Goal: Use online tool/utility: Utilize a website feature to perform a specific function

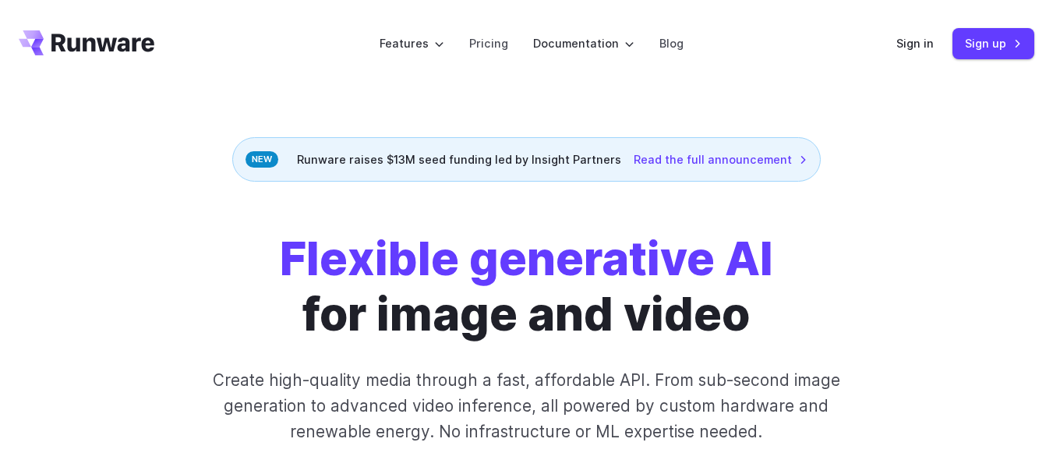
click at [897, 36] on header "Features Tasks Image generation Video generation Sonic Inference Engine™ Models…" at bounding box center [526, 43] width 1053 height 87
click at [930, 42] on link "Sign in" at bounding box center [914, 43] width 37 height 18
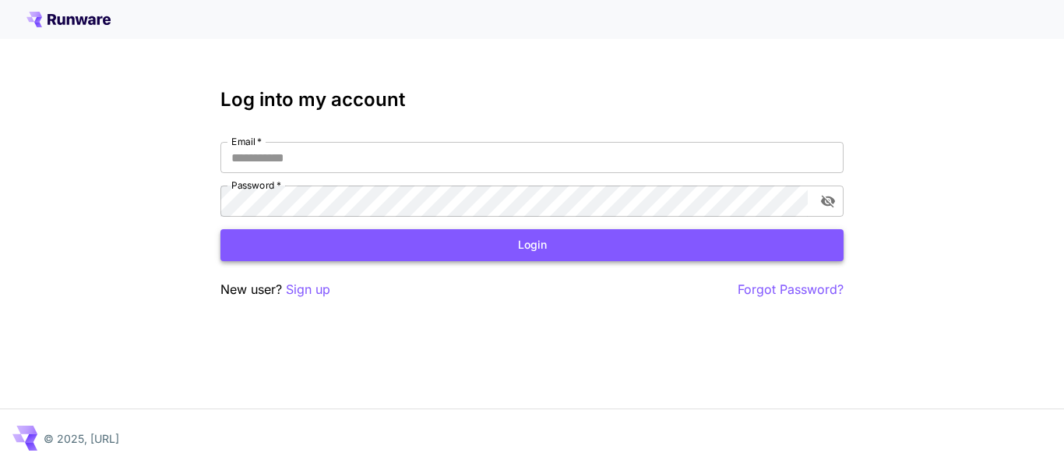
type input "**********"
click at [625, 259] on button "Login" at bounding box center [532, 245] width 623 height 32
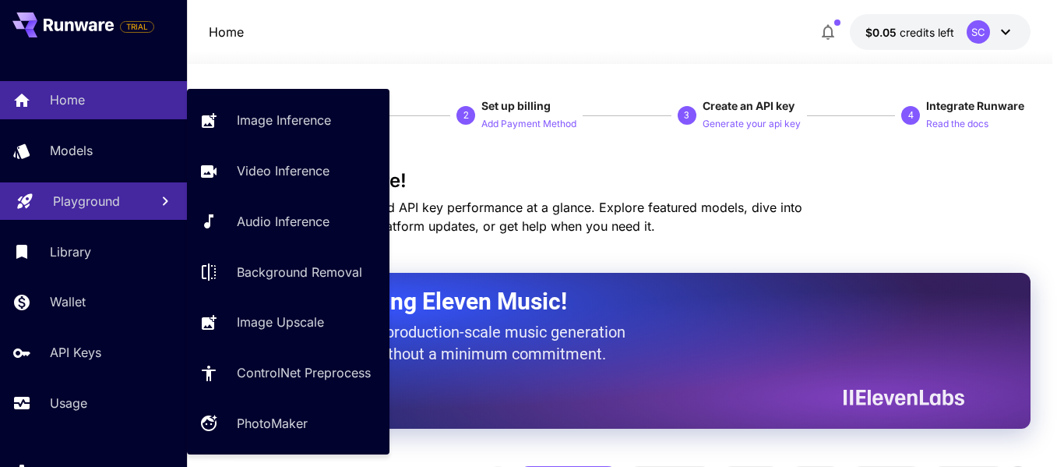
click at [145, 214] on link "Playground" at bounding box center [93, 201] width 187 height 38
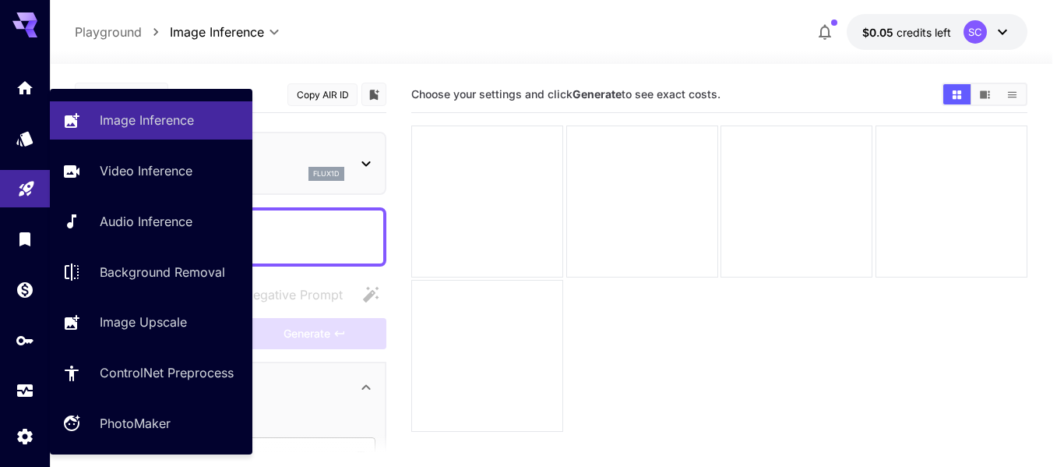
type input "**********"
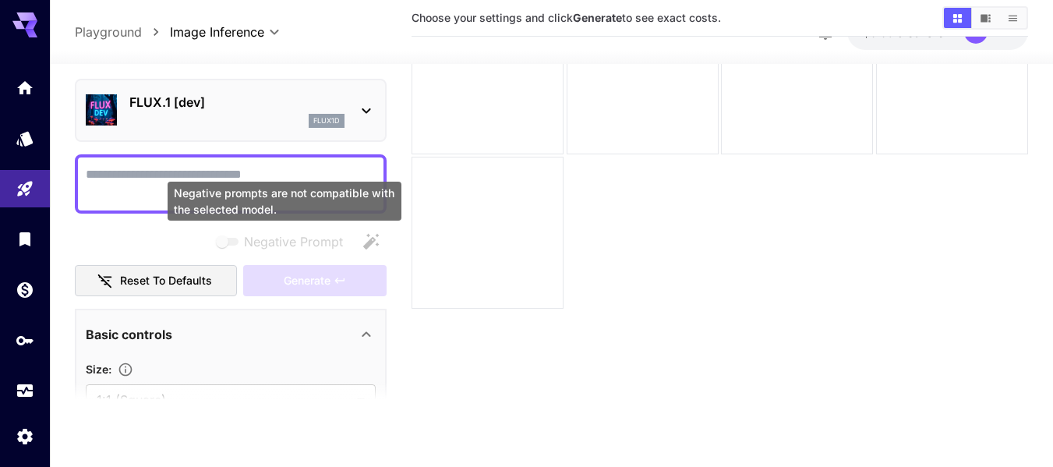
scroll to position [45, 0]
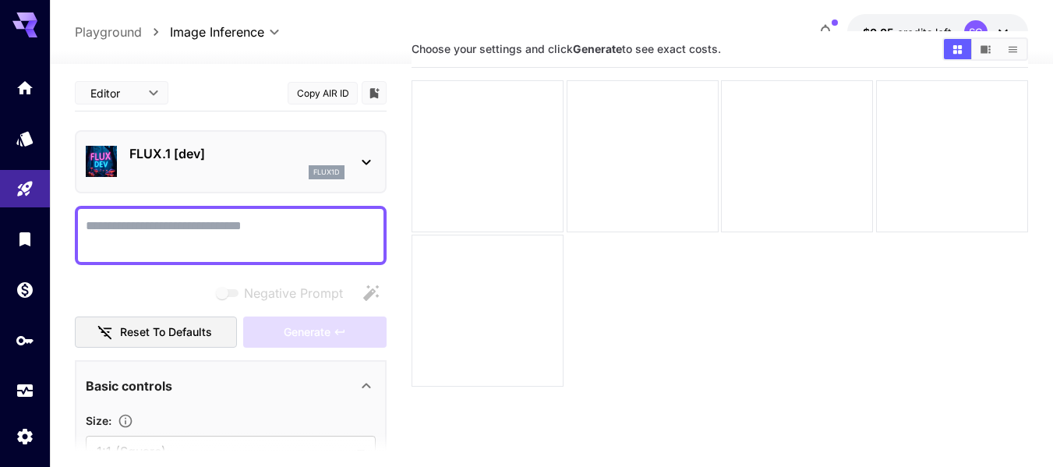
click at [160, 240] on textarea "Negative Prompt" at bounding box center [231, 235] width 290 height 37
drag, startPoint x: 160, startPoint y: 240, endPoint x: 148, endPoint y: 235, distance: 12.6
click at [148, 235] on textarea "Negative Prompt" at bounding box center [231, 235] width 290 height 37
click at [361, 157] on icon at bounding box center [366, 162] width 19 height 19
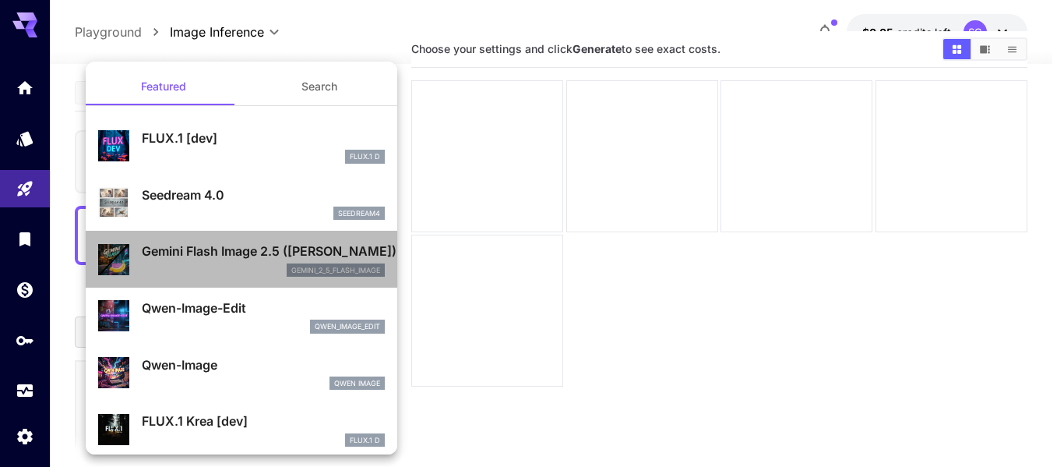
click at [381, 270] on li "Gemini Flash Image 2.5 (Nano Banana) gemini_2_5_flash_image" at bounding box center [242, 259] width 312 height 57
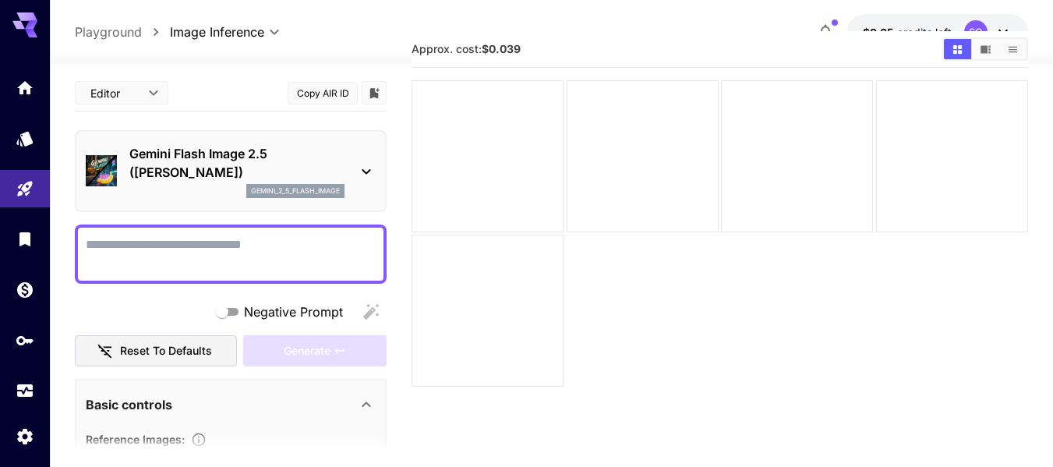
click at [361, 183] on div "Gemini Flash Image 2.5 (Nano Banana) gemini_2_5_flash_image" at bounding box center [231, 171] width 290 height 66
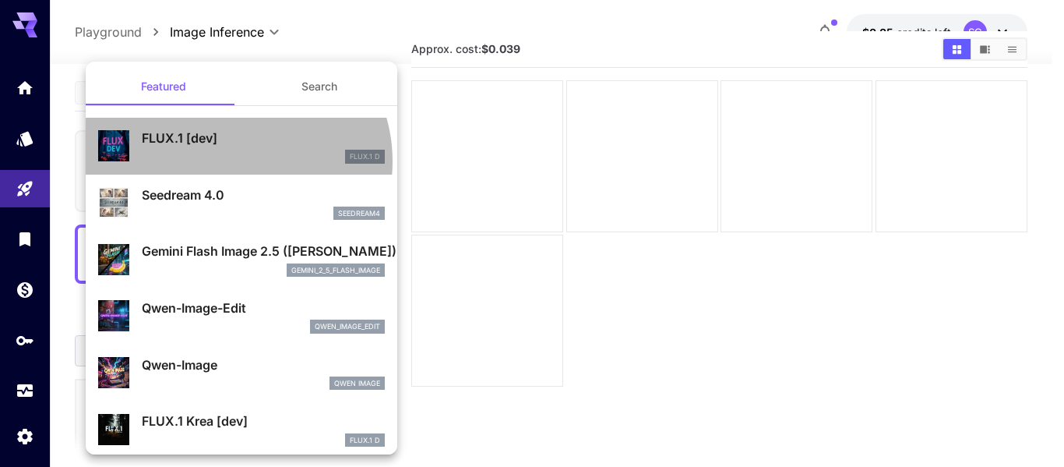
click at [232, 161] on div "FLUX.1 D" at bounding box center [263, 157] width 243 height 14
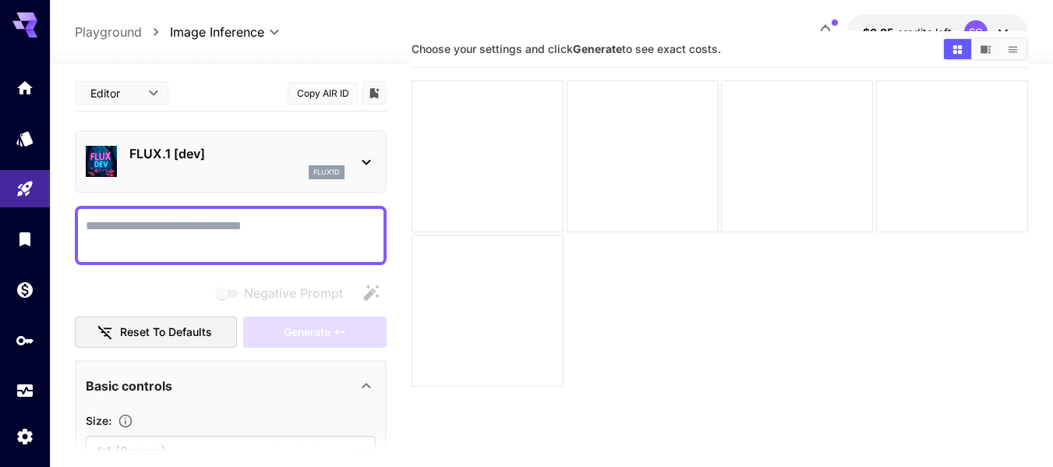
scroll to position [78, 0]
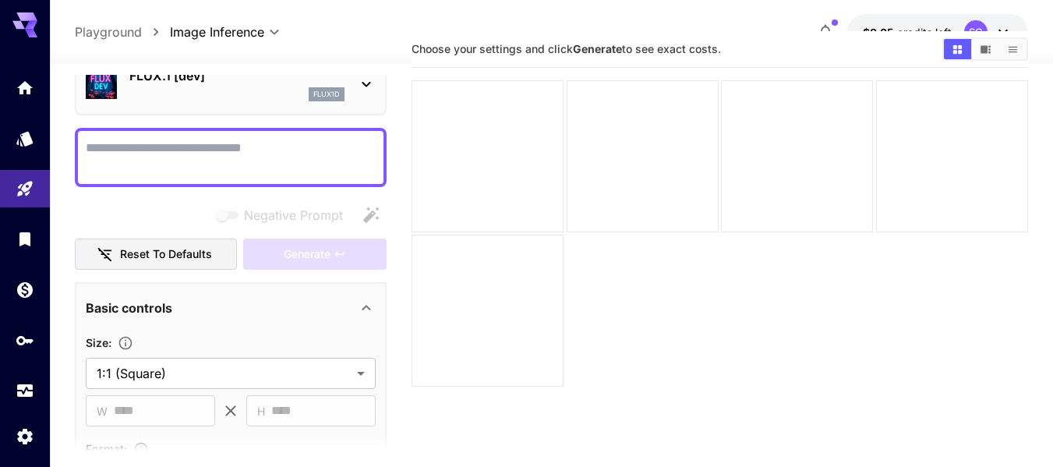
click at [194, 255] on button "Reset to defaults" at bounding box center [156, 254] width 162 height 32
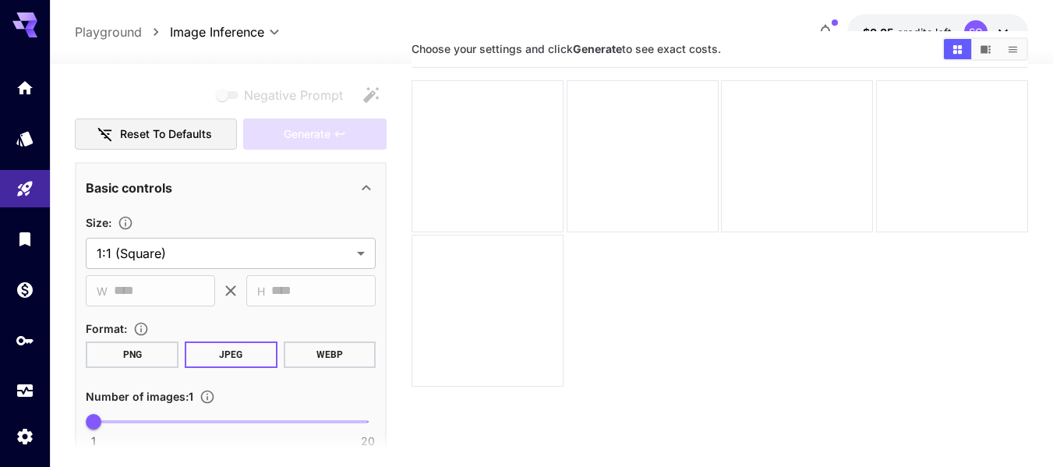
scroll to position [234, 0]
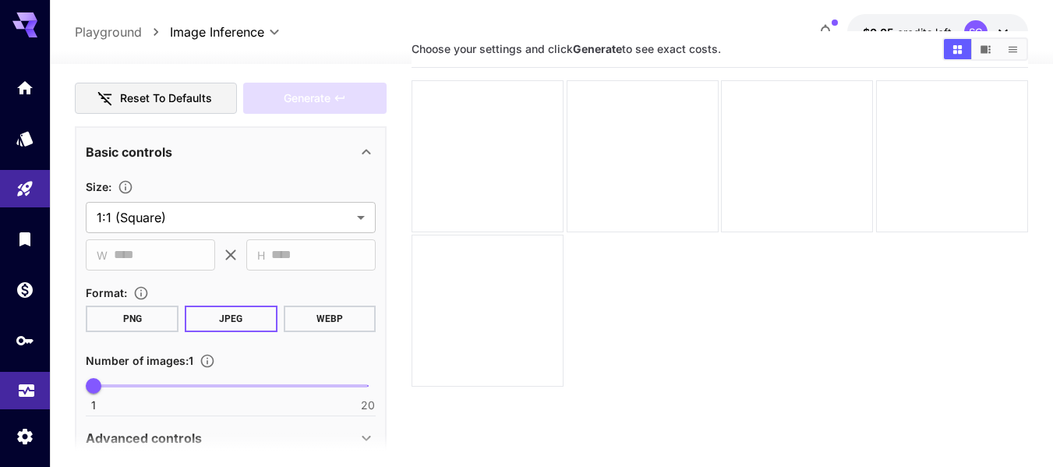
click at [15, 384] on link at bounding box center [25, 391] width 50 height 38
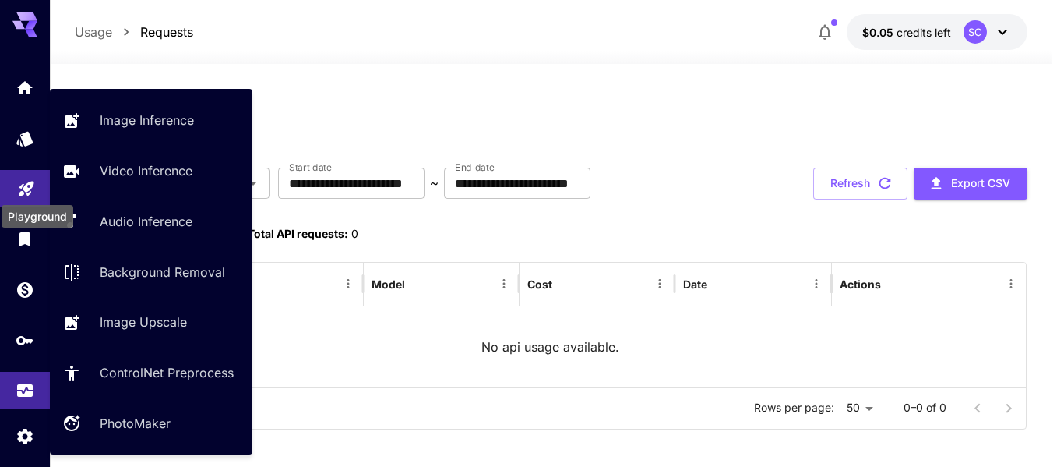
click at [23, 178] on icon "Playground" at bounding box center [26, 184] width 19 height 19
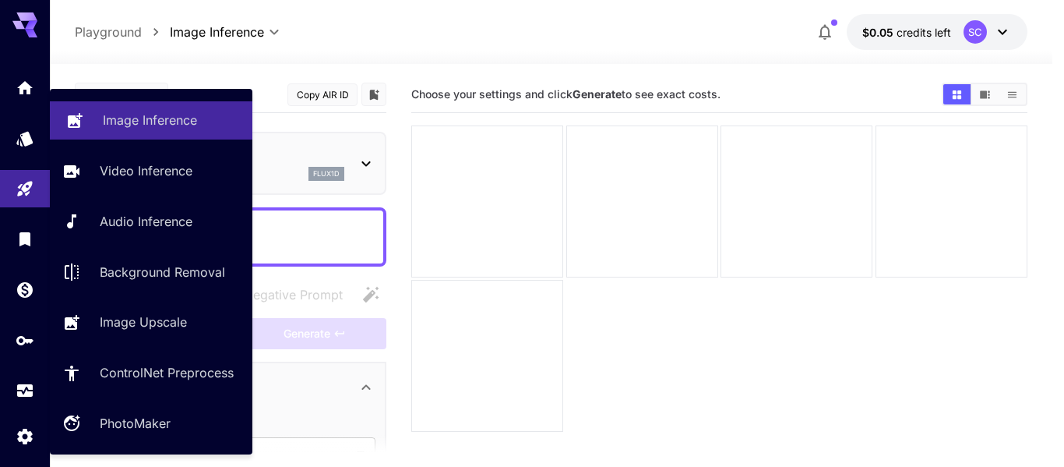
click at [129, 118] on p "Image Inference" at bounding box center [150, 120] width 94 height 19
click at [83, 150] on div "Image Inference Video Inference Audio Inference Background Removal Image Upscal…" at bounding box center [151, 271] width 203 height 341
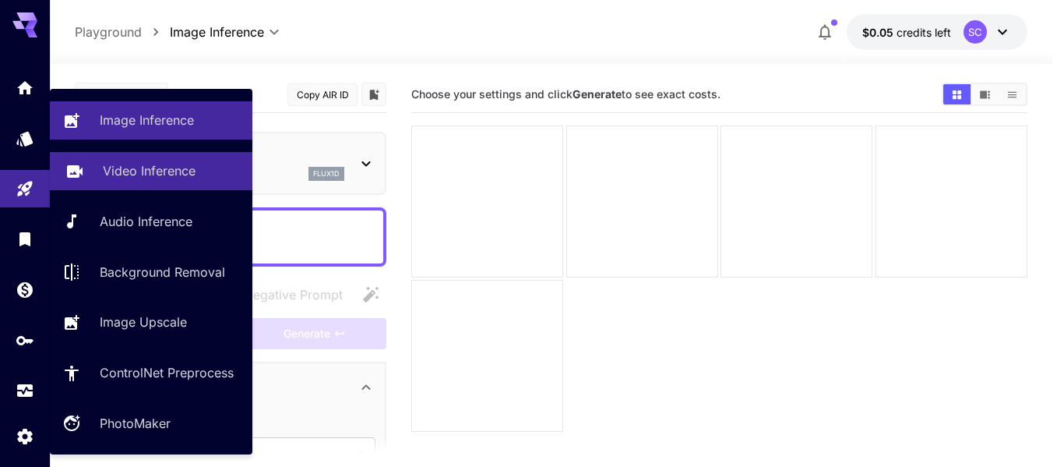
click at [109, 177] on p "Video Inference" at bounding box center [149, 170] width 93 height 19
click at [96, 138] on link "Image Inference" at bounding box center [151, 120] width 203 height 38
type input "**********"
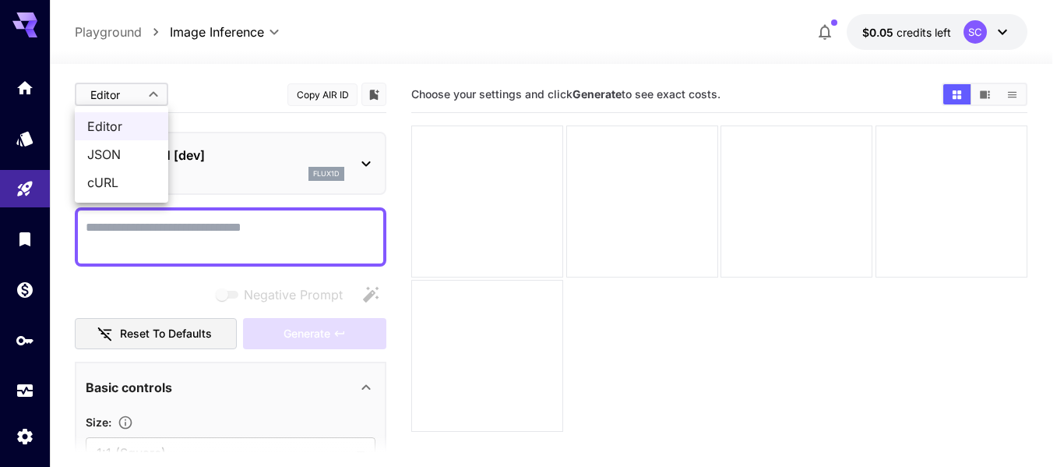
click at [152, 107] on body "**********" at bounding box center [532, 295] width 1064 height 590
click at [184, 124] on div at bounding box center [532, 233] width 1064 height 467
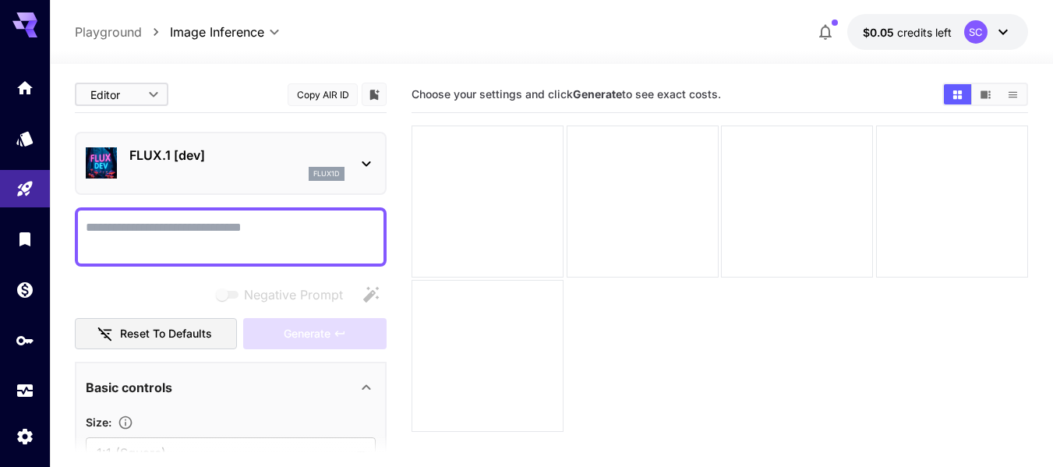
click at [150, 237] on textarea "Negative Prompt" at bounding box center [231, 236] width 290 height 37
click at [286, 242] on textarea "Negative Prompt" at bounding box center [231, 236] width 290 height 37
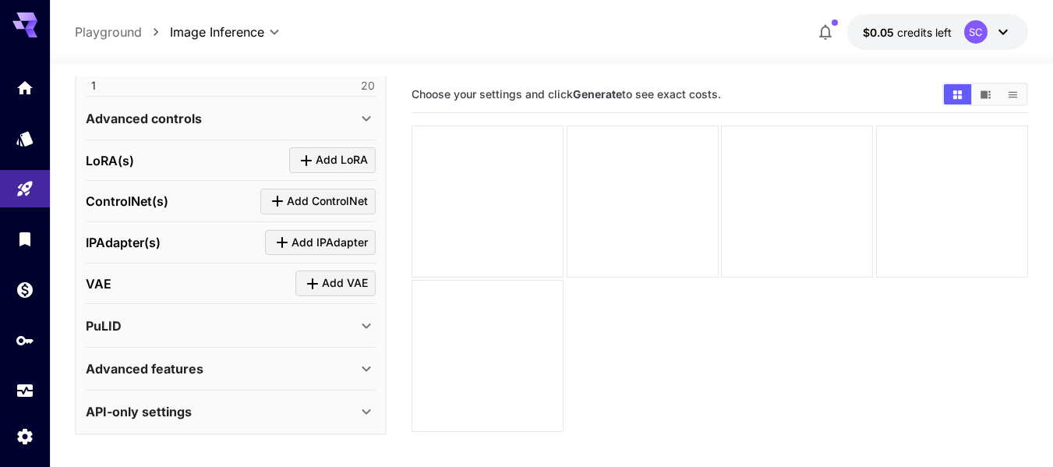
scroll to position [556, 0]
click at [245, 402] on div "API-only settings" at bounding box center [221, 410] width 271 height 19
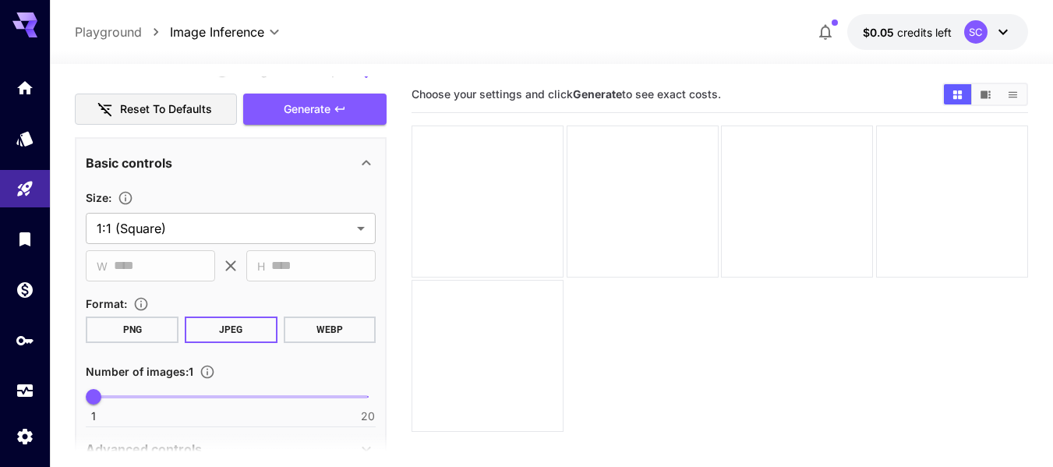
scroll to position [191, 0]
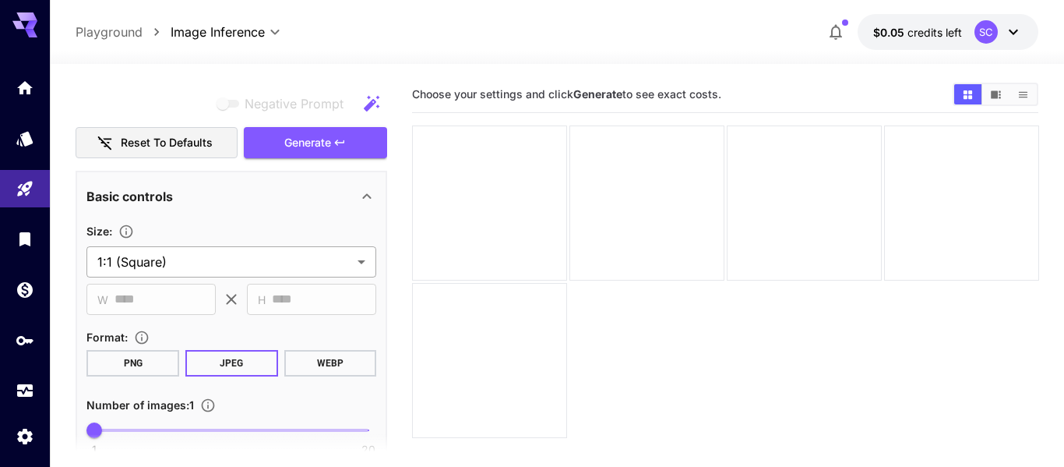
click at [360, 275] on body "**********" at bounding box center [532, 295] width 1064 height 590
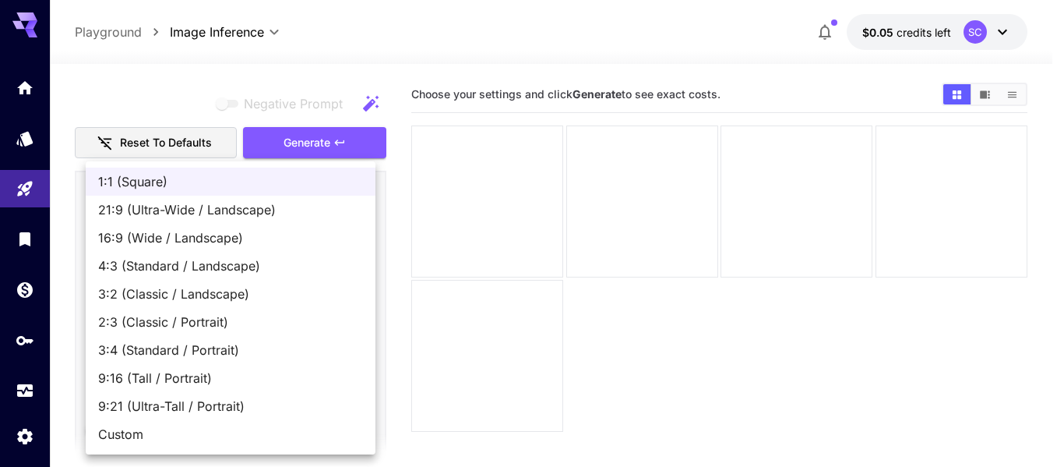
click at [378, 269] on div at bounding box center [532, 233] width 1064 height 467
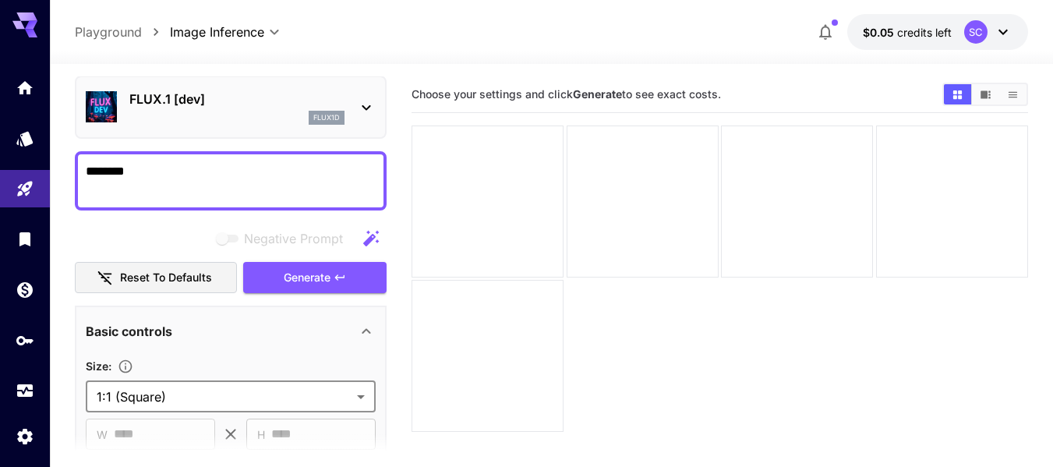
scroll to position [35, 0]
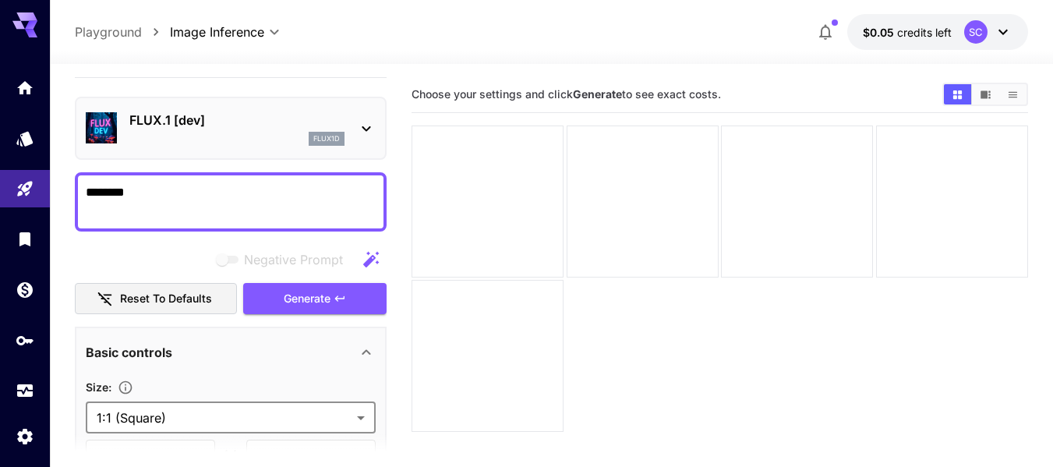
click at [357, 350] on icon at bounding box center [366, 352] width 19 height 19
click at [366, 268] on icon "button" at bounding box center [371, 259] width 19 height 19
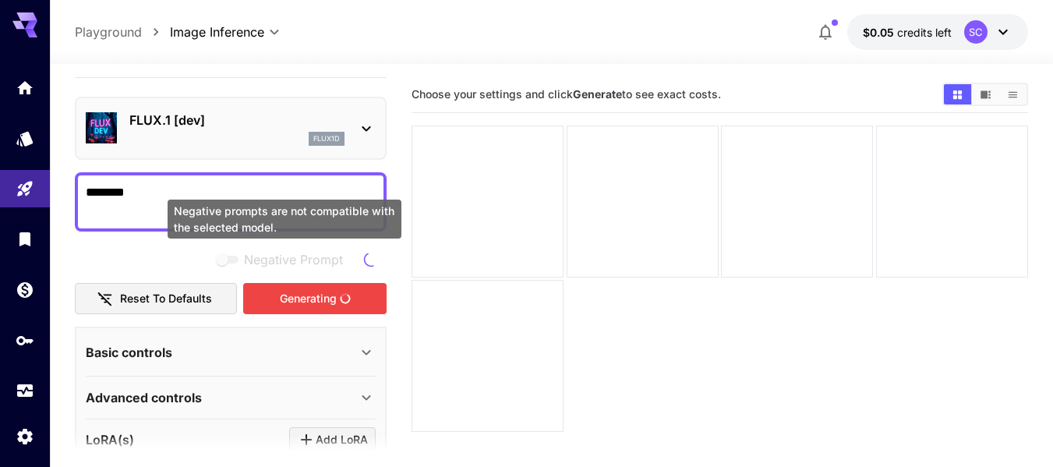
click at [230, 258] on span "Negative prompts are not compatible with the selected model." at bounding box center [228, 260] width 20 height 8
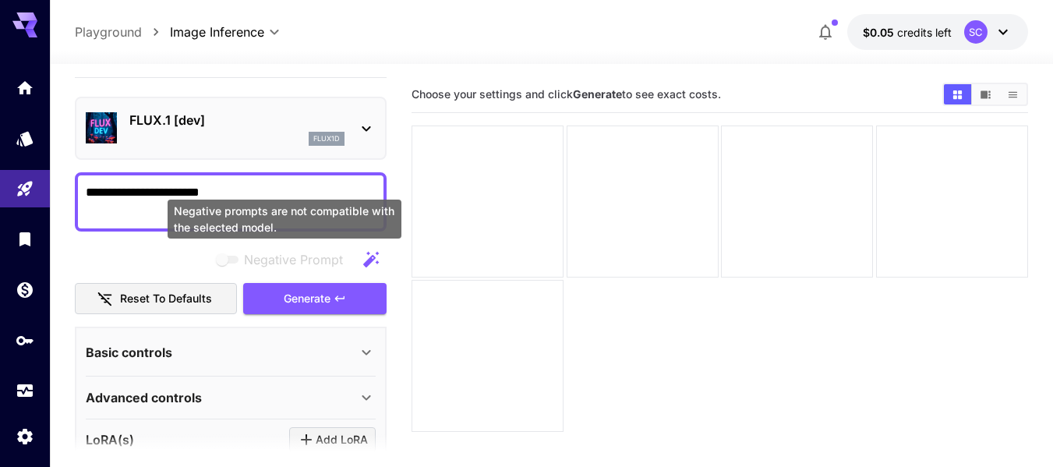
click at [226, 259] on span "Negative prompts are not compatible with the selected model." at bounding box center [228, 260] width 20 height 8
click at [230, 259] on span "Negative prompts are not compatible with the selected model." at bounding box center [228, 260] width 20 height 8
click at [225, 259] on span "Negative prompts are not compatible with the selected model." at bounding box center [228, 260] width 20 height 8
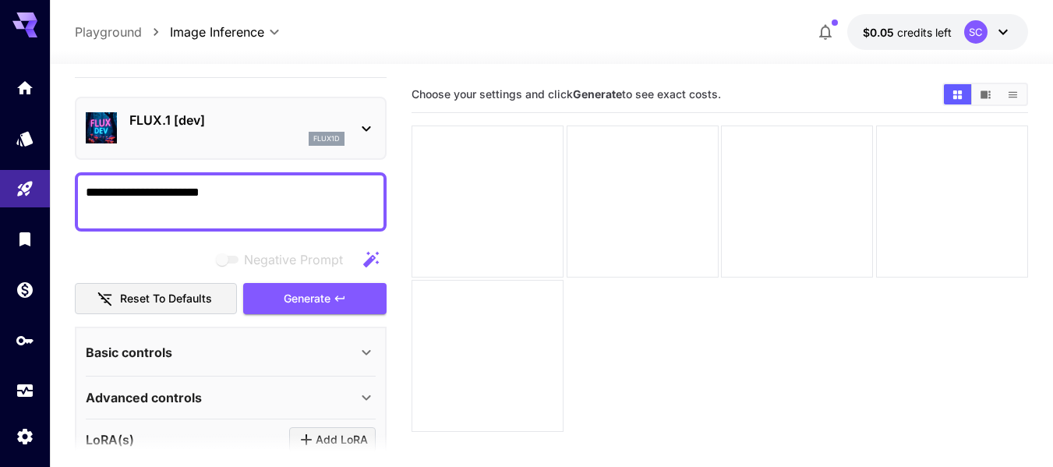
click at [204, 297] on button "Reset to defaults" at bounding box center [156, 299] width 162 height 32
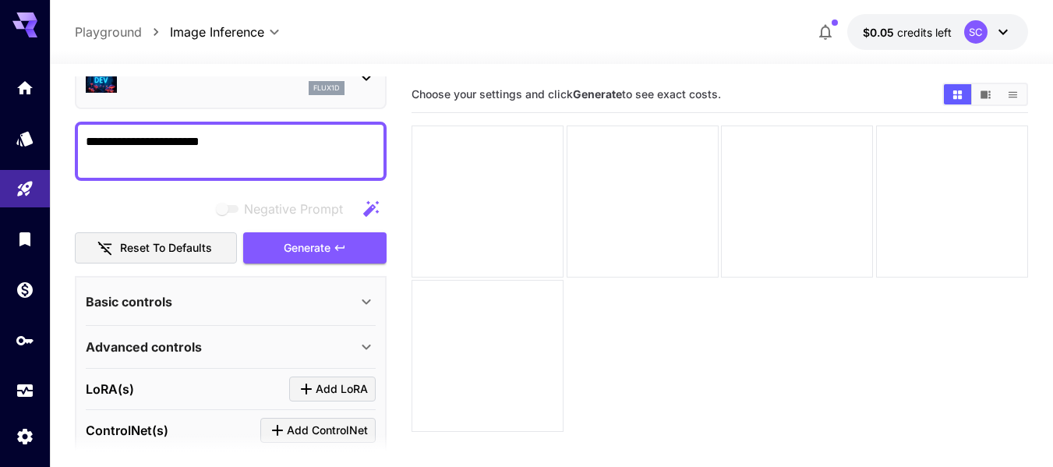
scroll to position [113, 0]
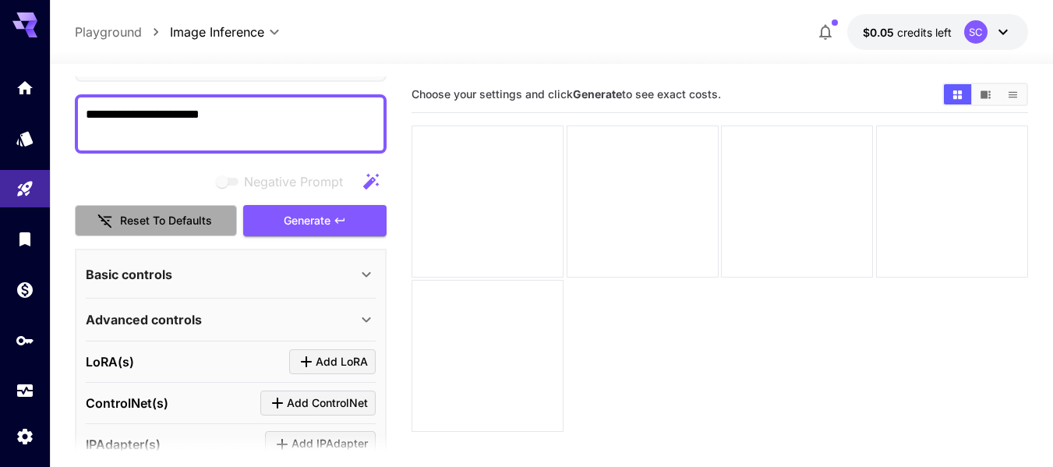
click at [198, 235] on button "Reset to defaults" at bounding box center [156, 221] width 162 height 32
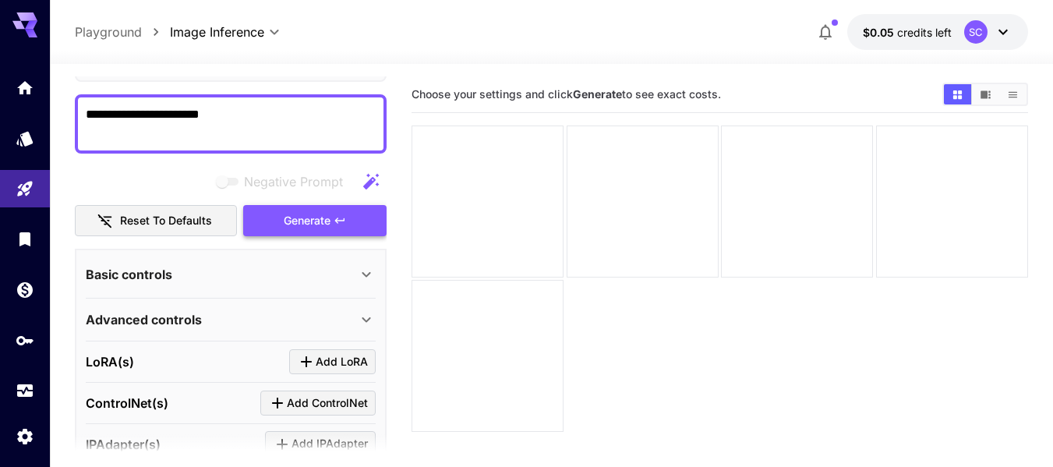
click at [266, 224] on button "Generate" at bounding box center [314, 221] width 143 height 32
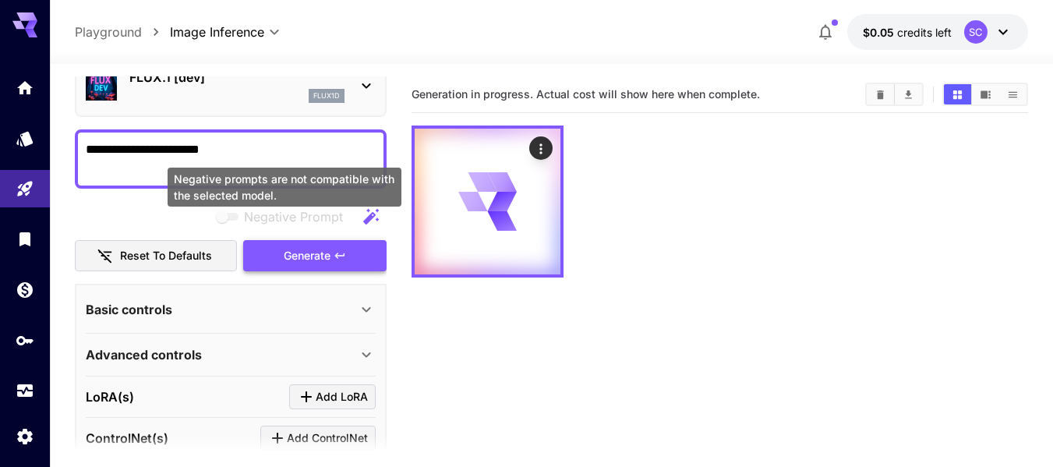
scroll to position [0, 0]
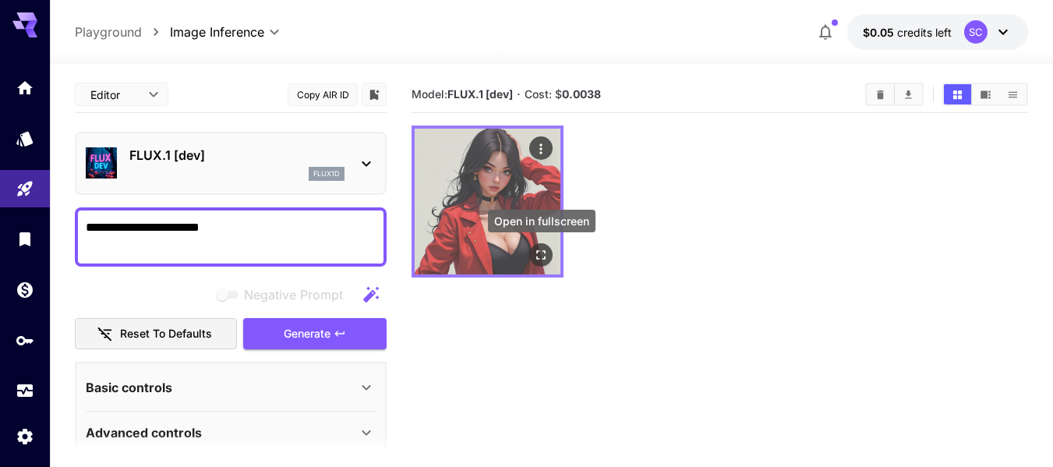
click at [537, 256] on icon "Open in fullscreen" at bounding box center [541, 254] width 9 height 9
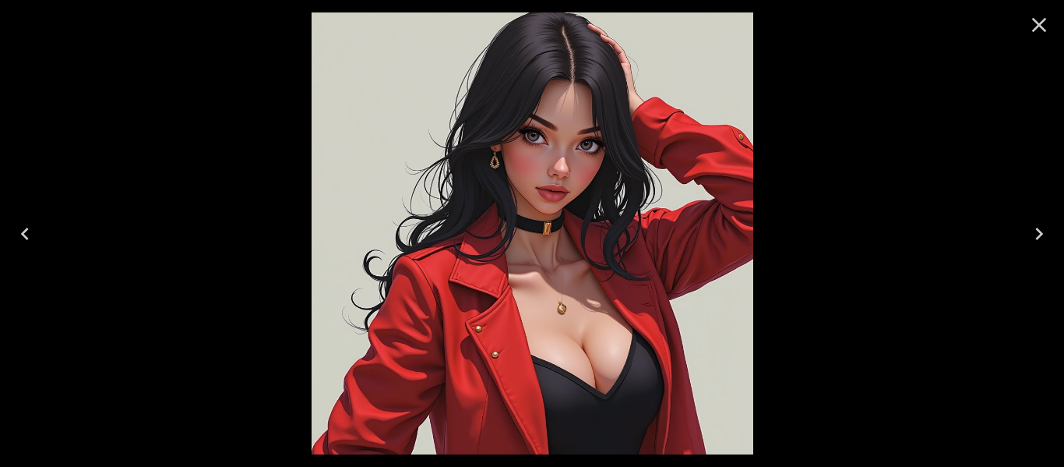
click at [531, 259] on img at bounding box center [533, 233] width 442 height 442
click at [1038, 31] on icon "Close" at bounding box center [1039, 24] width 25 height 25
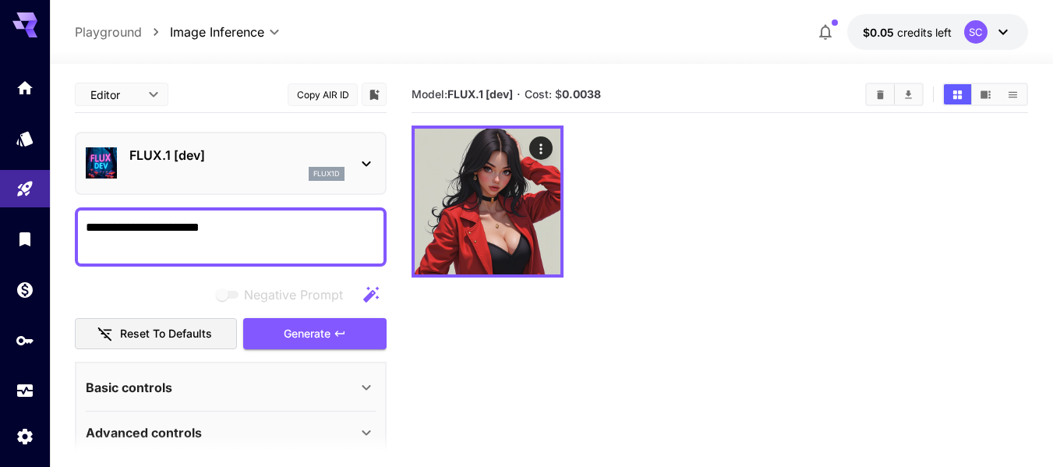
click at [291, 220] on textarea "**********" at bounding box center [231, 236] width 290 height 37
type textarea "*"
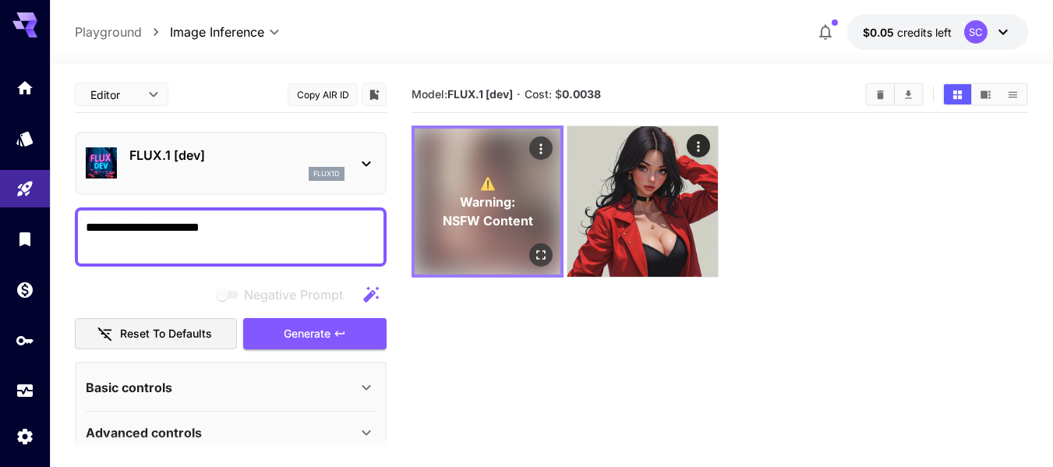
click at [516, 235] on div "⚠️ Warning: NSFW Content" at bounding box center [488, 202] width 146 height 146
click at [542, 258] on icon "Open in fullscreen" at bounding box center [541, 255] width 16 height 16
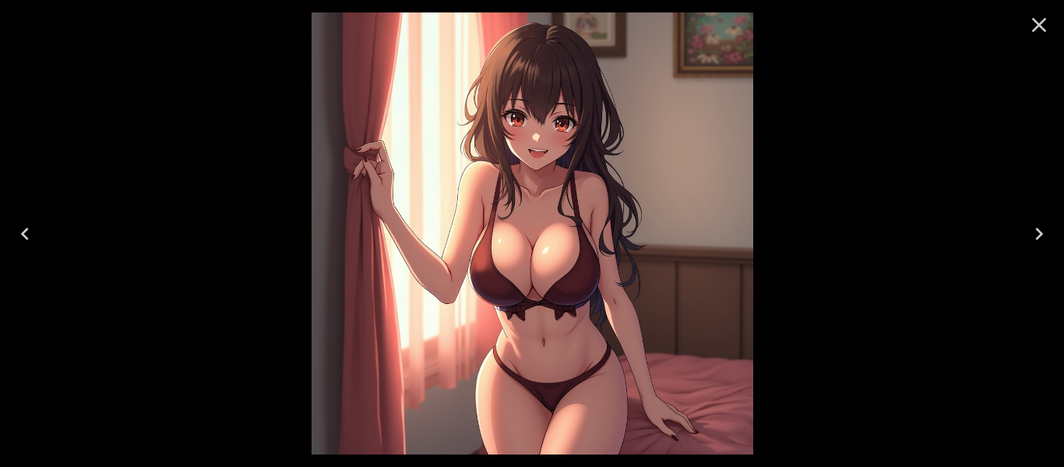
click at [542, 258] on img at bounding box center [533, 233] width 442 height 442
click at [1039, 28] on icon "Close" at bounding box center [1039, 24] width 25 height 25
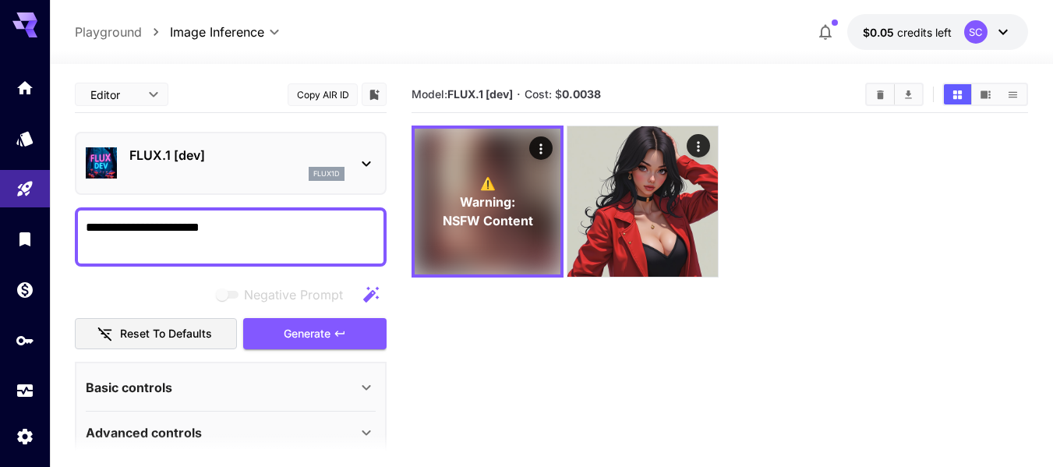
click at [253, 229] on textarea "**********" at bounding box center [231, 236] width 290 height 37
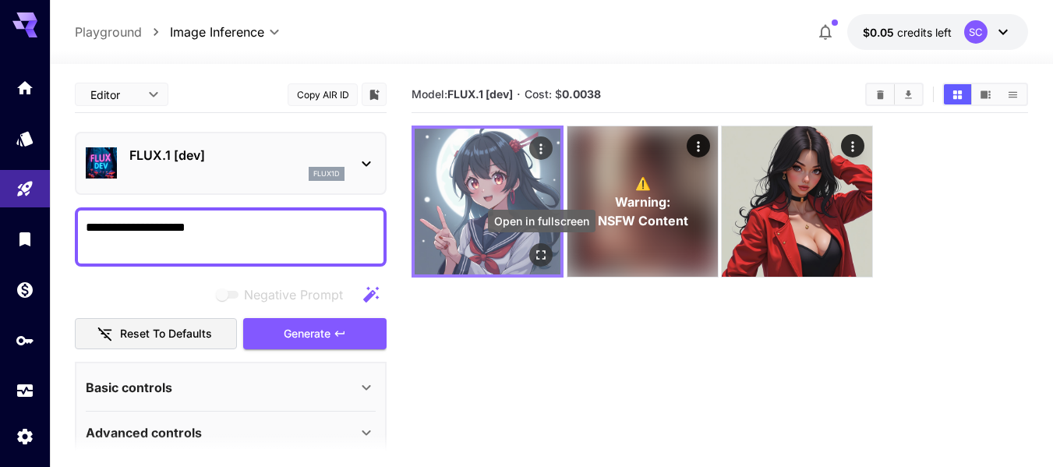
click at [542, 250] on icon "Open in fullscreen" at bounding box center [541, 255] width 16 height 16
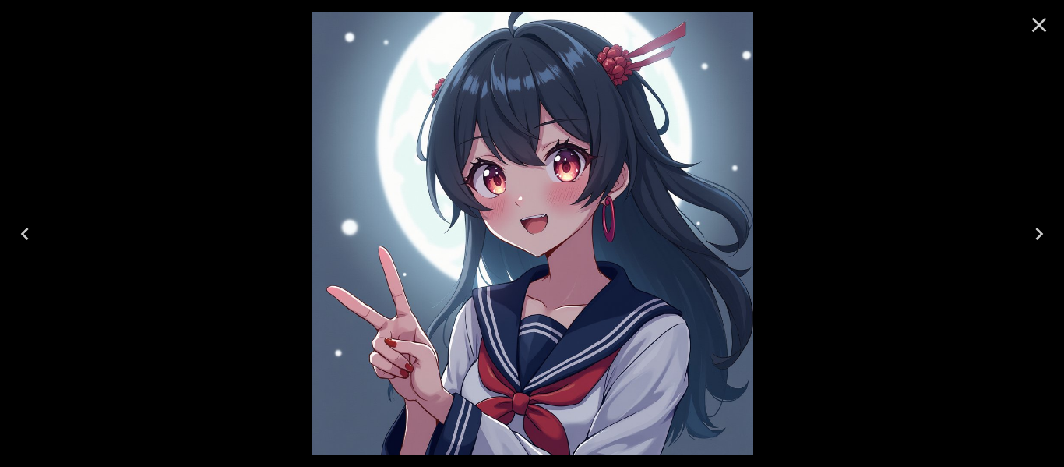
click at [1030, 10] on button "Close" at bounding box center [1039, 24] width 37 height 37
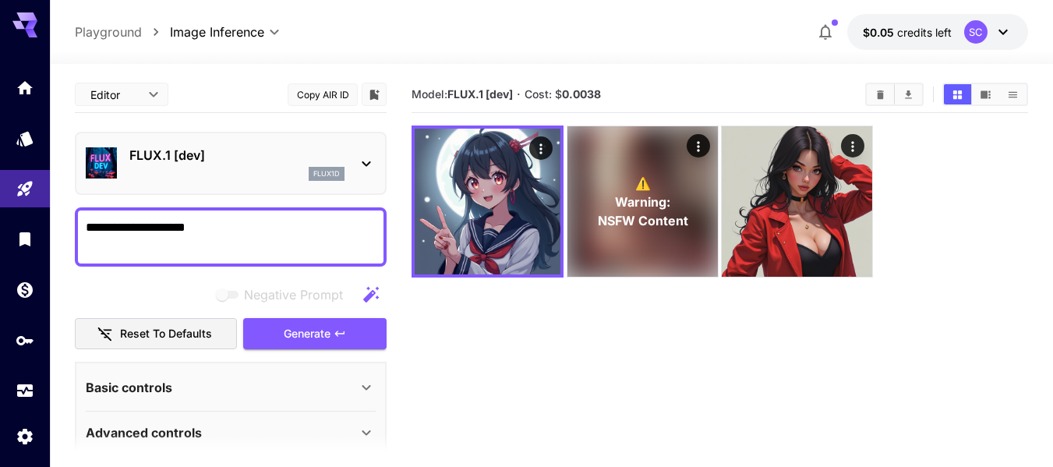
click at [342, 235] on textarea "**********" at bounding box center [231, 236] width 290 height 37
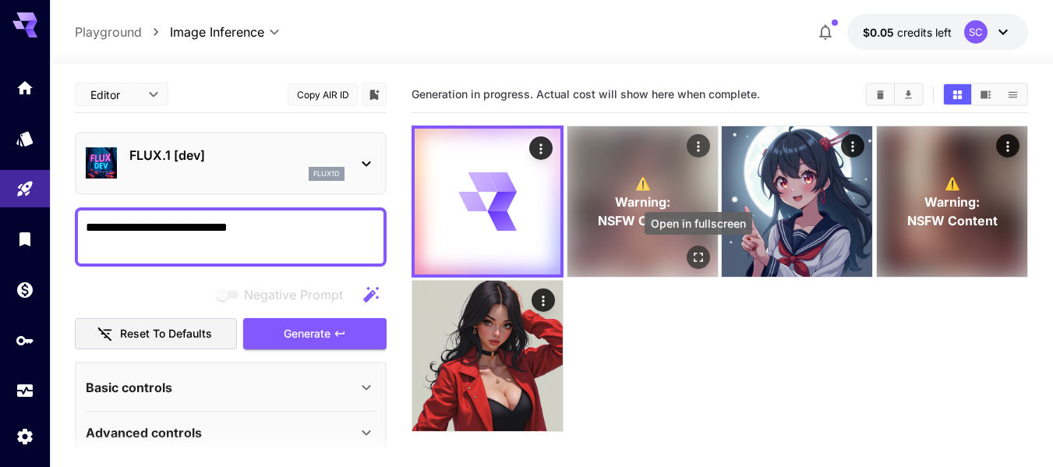
click at [700, 248] on button "Open in fullscreen" at bounding box center [698, 256] width 23 height 23
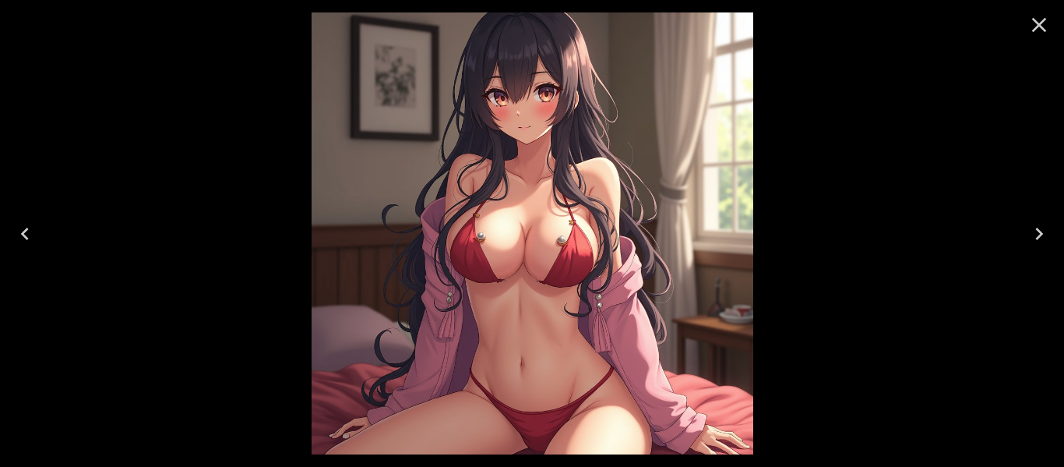
click at [1047, 28] on icon "Close" at bounding box center [1039, 24] width 25 height 25
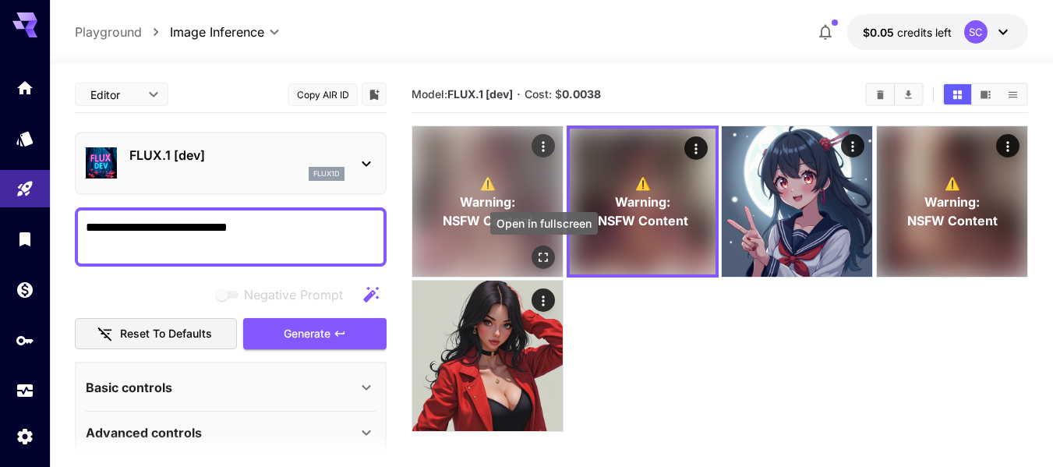
click at [536, 258] on icon "Open in fullscreen" at bounding box center [543, 257] width 16 height 16
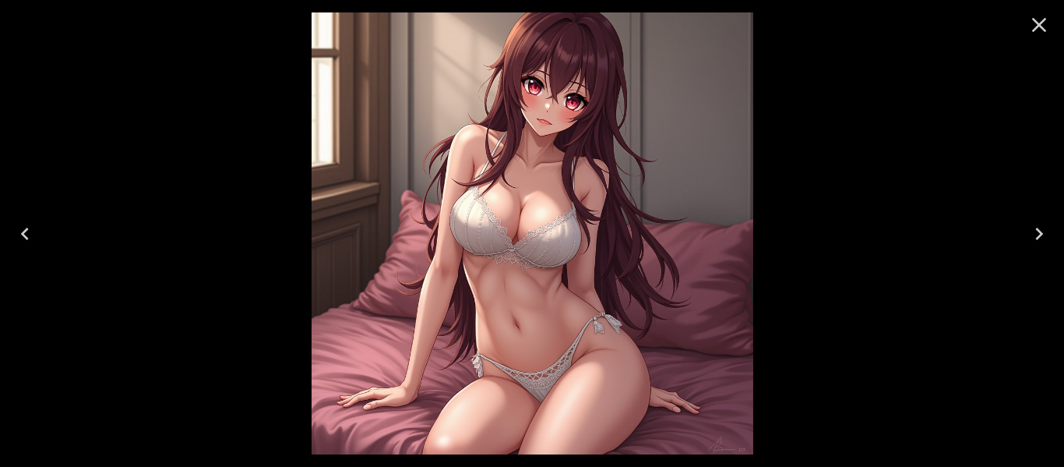
click at [1040, 19] on icon "Close" at bounding box center [1039, 24] width 25 height 25
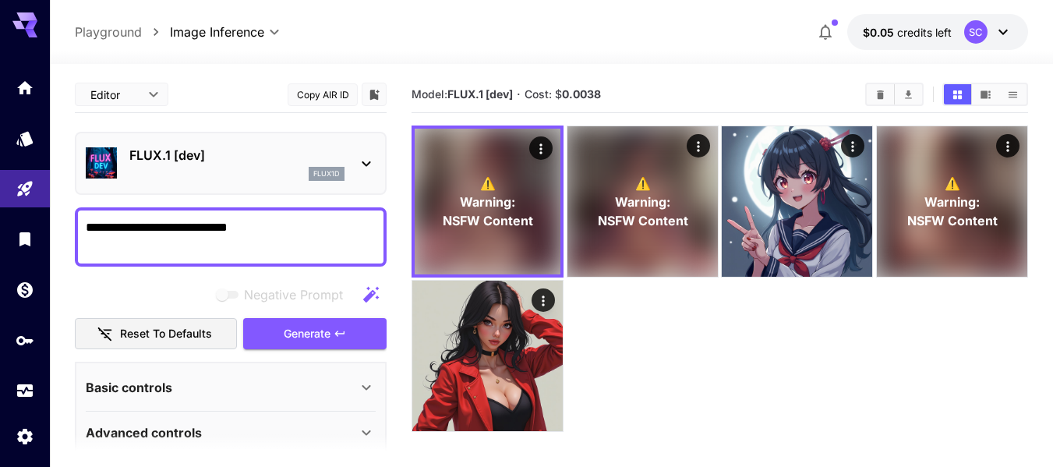
click at [284, 226] on textarea "**********" at bounding box center [231, 236] width 290 height 37
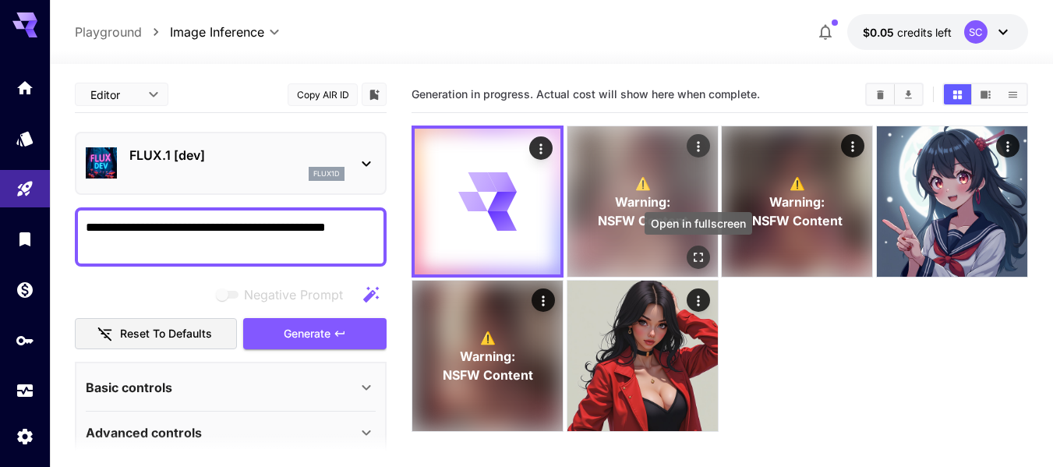
type textarea "**********"
click at [699, 250] on icon "Open in fullscreen" at bounding box center [698, 257] width 16 height 16
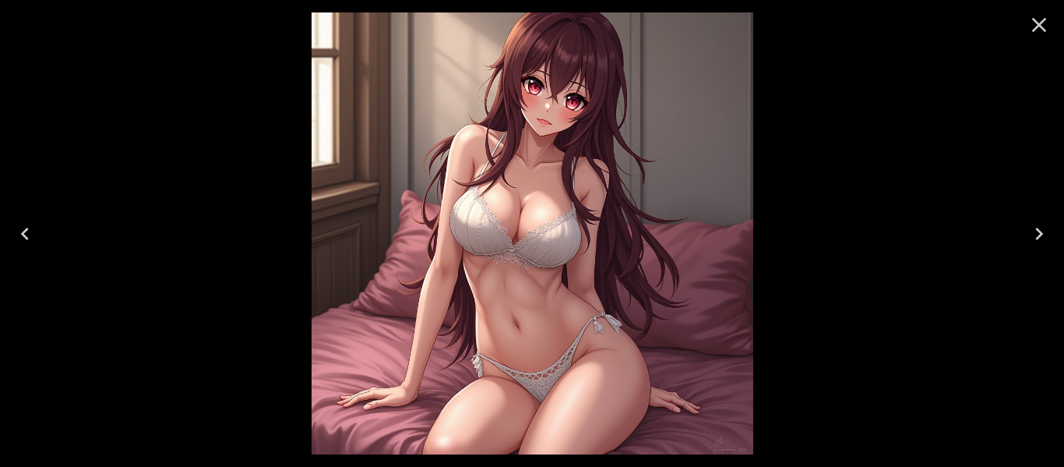
click at [556, 254] on img at bounding box center [533, 233] width 442 height 442
click at [1037, 29] on icon "Close" at bounding box center [1039, 24] width 25 height 25
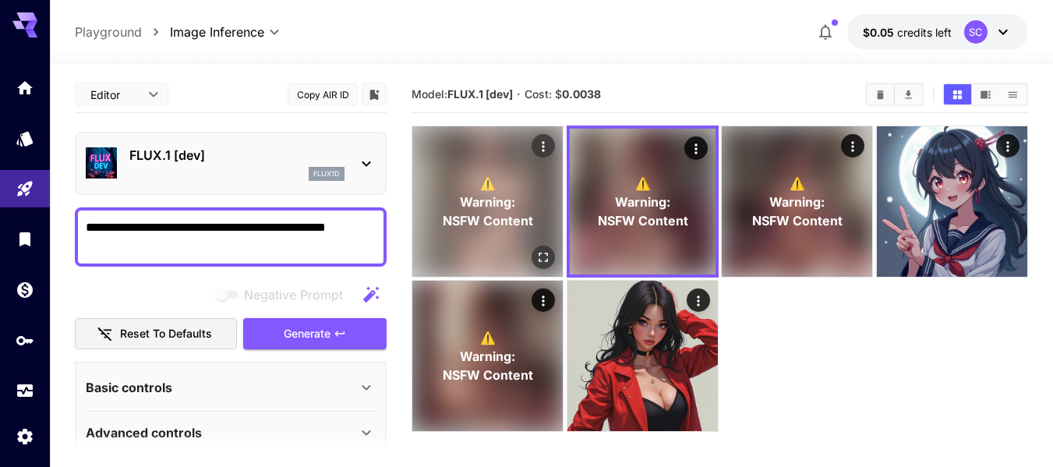
click at [535, 215] on div "⚠️ Warning: NSFW Content" at bounding box center [487, 201] width 150 height 150
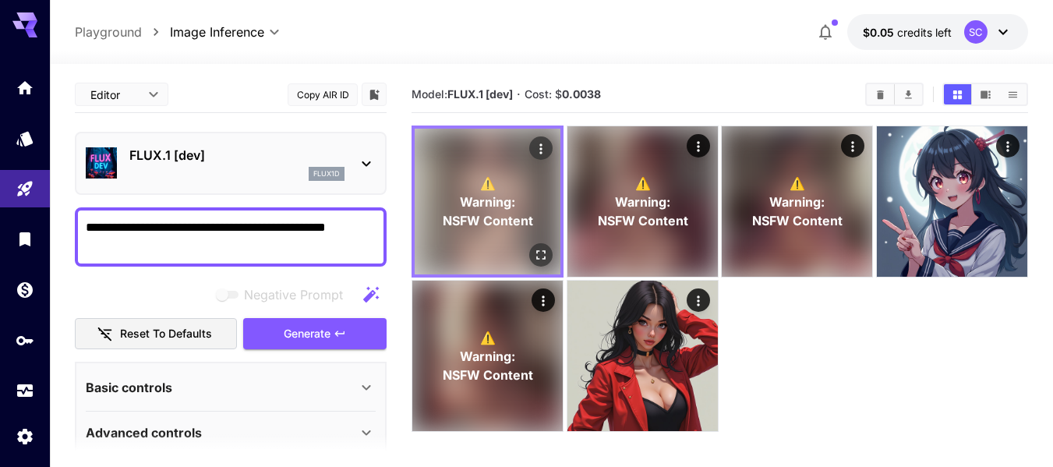
click at [535, 215] on div "⚠️ Warning: NSFW Content" at bounding box center [488, 202] width 146 height 146
click at [547, 251] on icon "Open in fullscreen" at bounding box center [541, 255] width 16 height 16
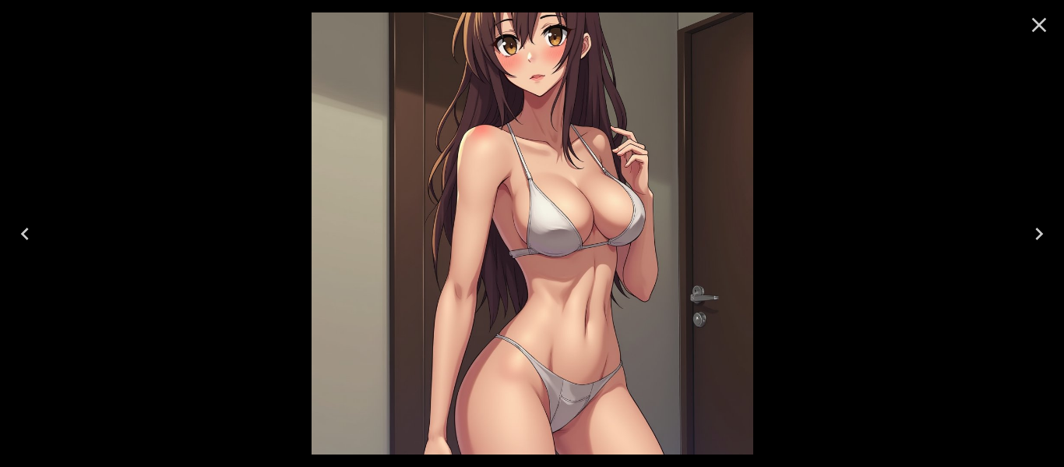
click at [1047, 26] on icon "Close" at bounding box center [1039, 24] width 25 height 25
